Goal: Find contact information: Find contact information

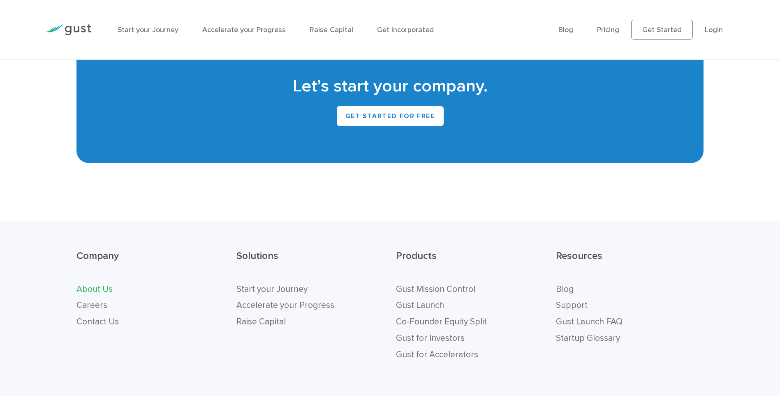
scroll to position [867, 0]
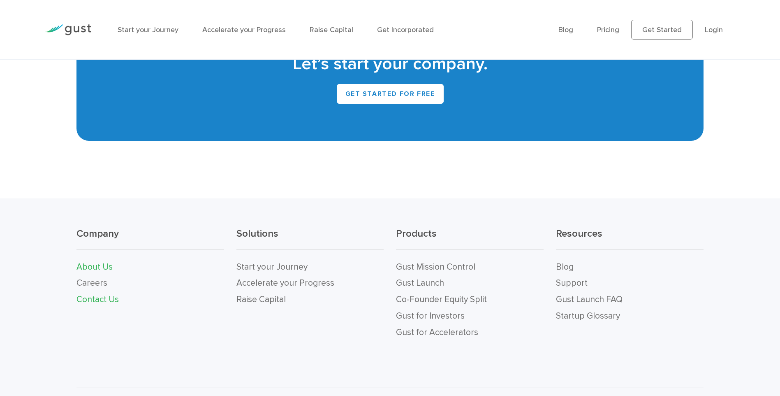
click at [90, 298] on link "Contact Us" at bounding box center [98, 299] width 42 height 10
